Goal: Transaction & Acquisition: Book appointment/travel/reservation

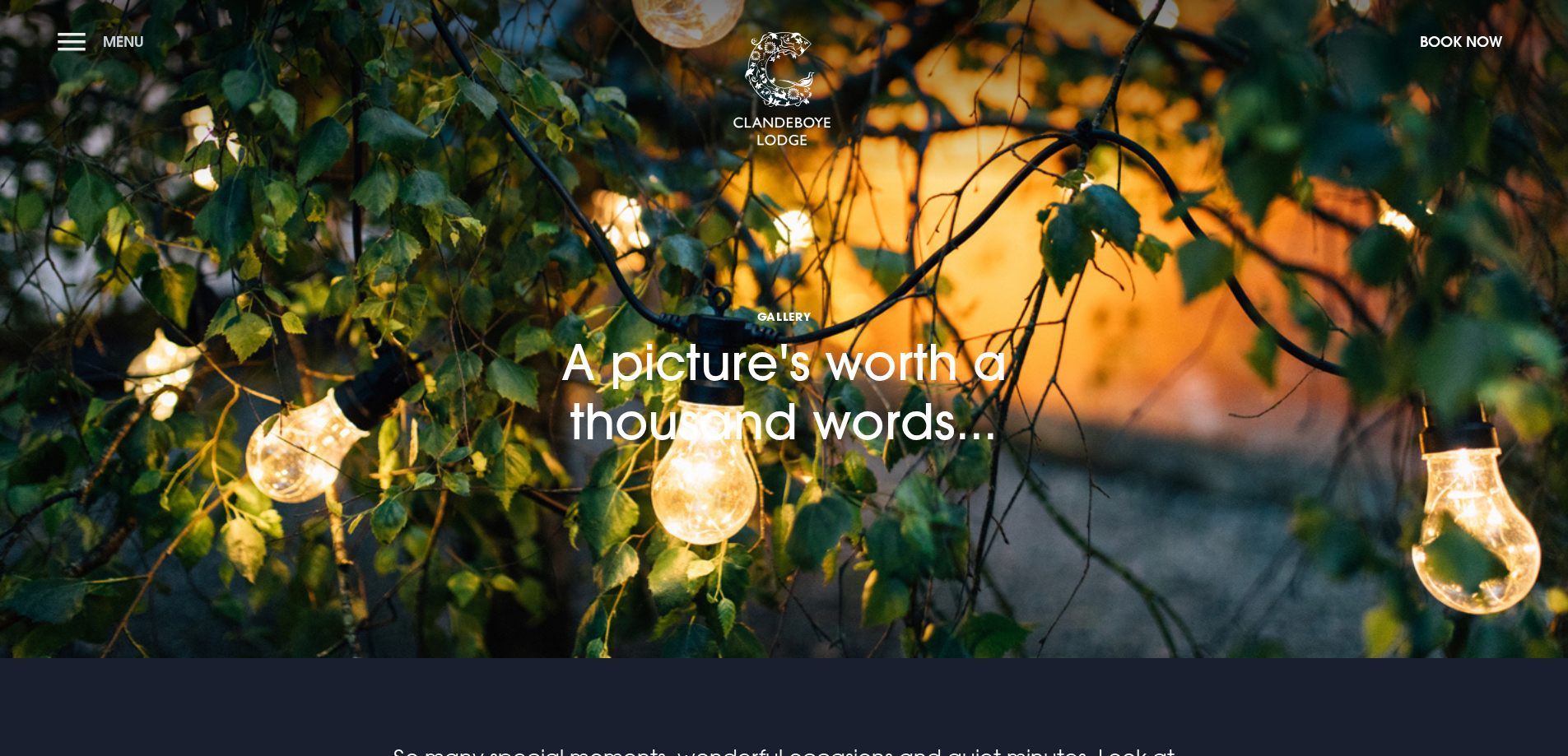
click at [74, 40] on button "Menu" at bounding box center [105, 41] width 95 height 36
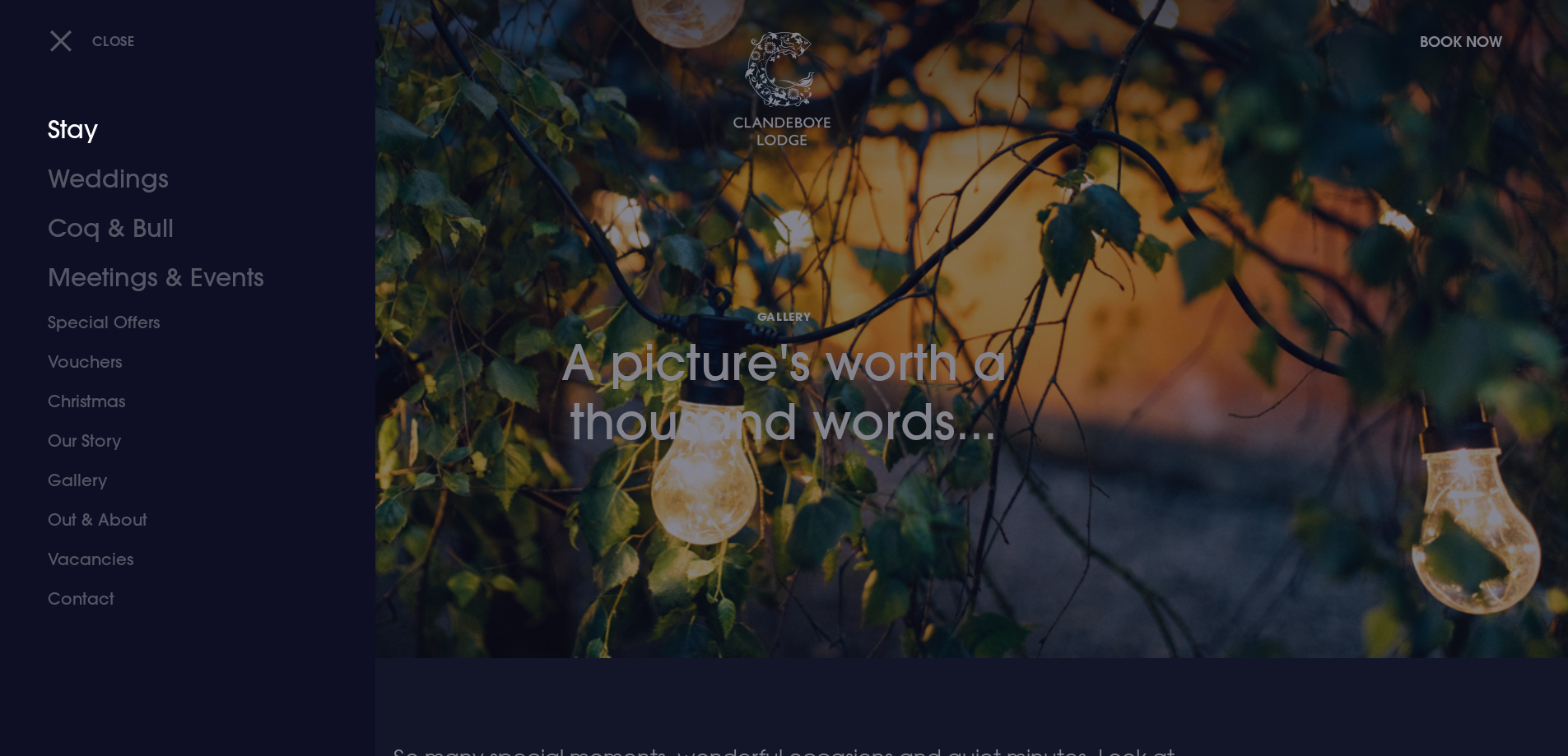
click at [81, 129] on link "Stay" at bounding box center [177, 130] width 260 height 49
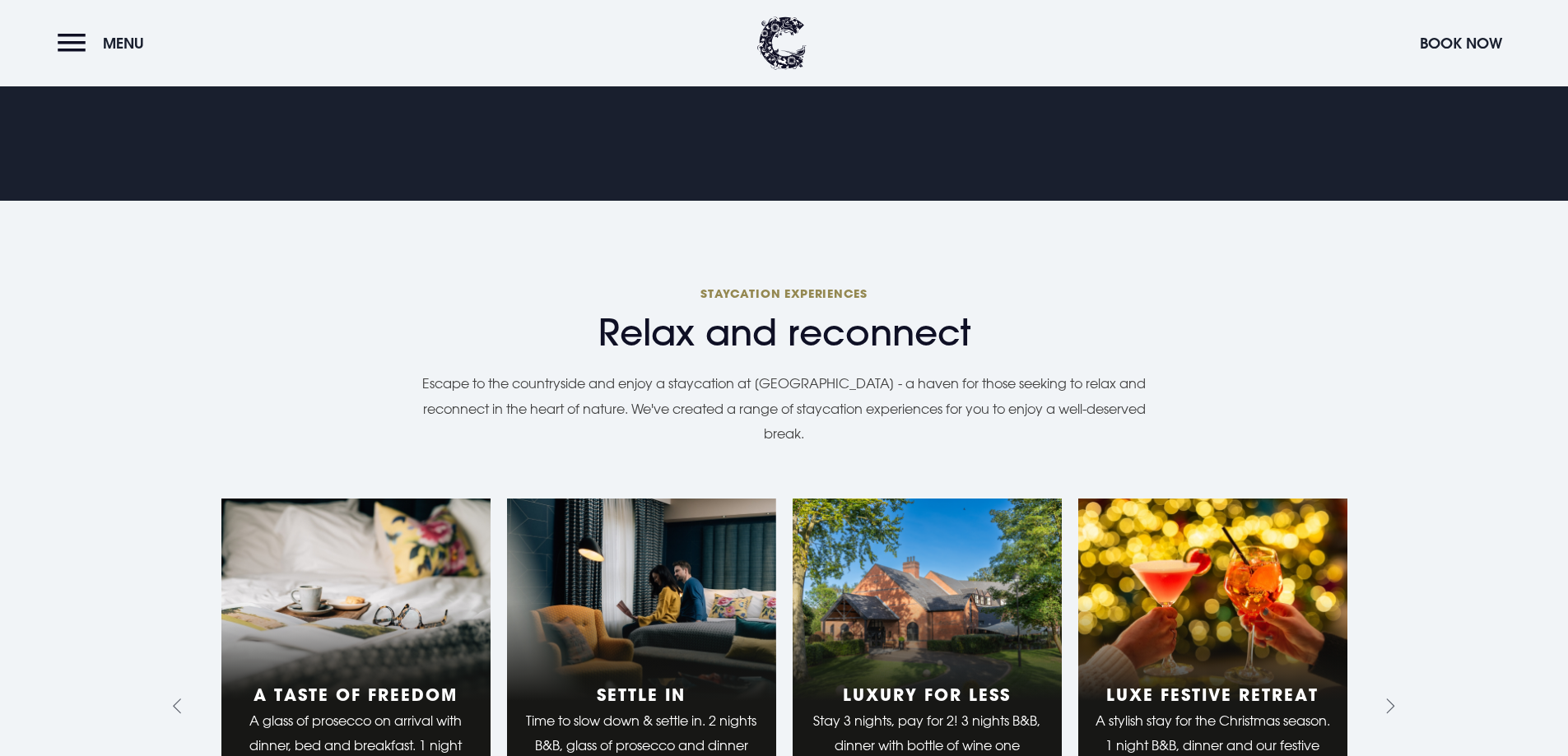
scroll to position [987, 0]
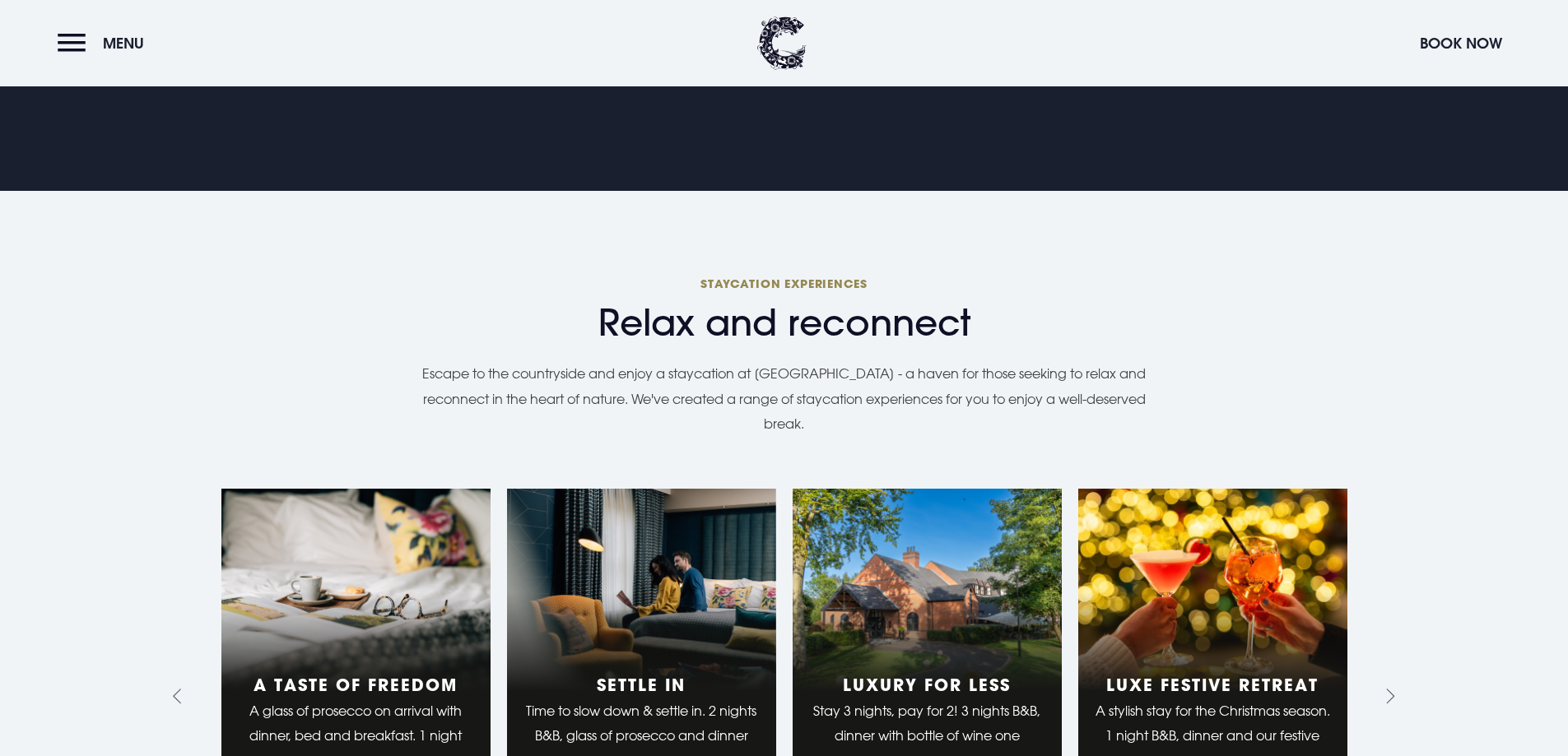
click at [368, 623] on link "1 of 10" at bounding box center [356, 697] width 269 height 416
